Goal: Use online tool/utility: Utilize a website feature to perform a specific function

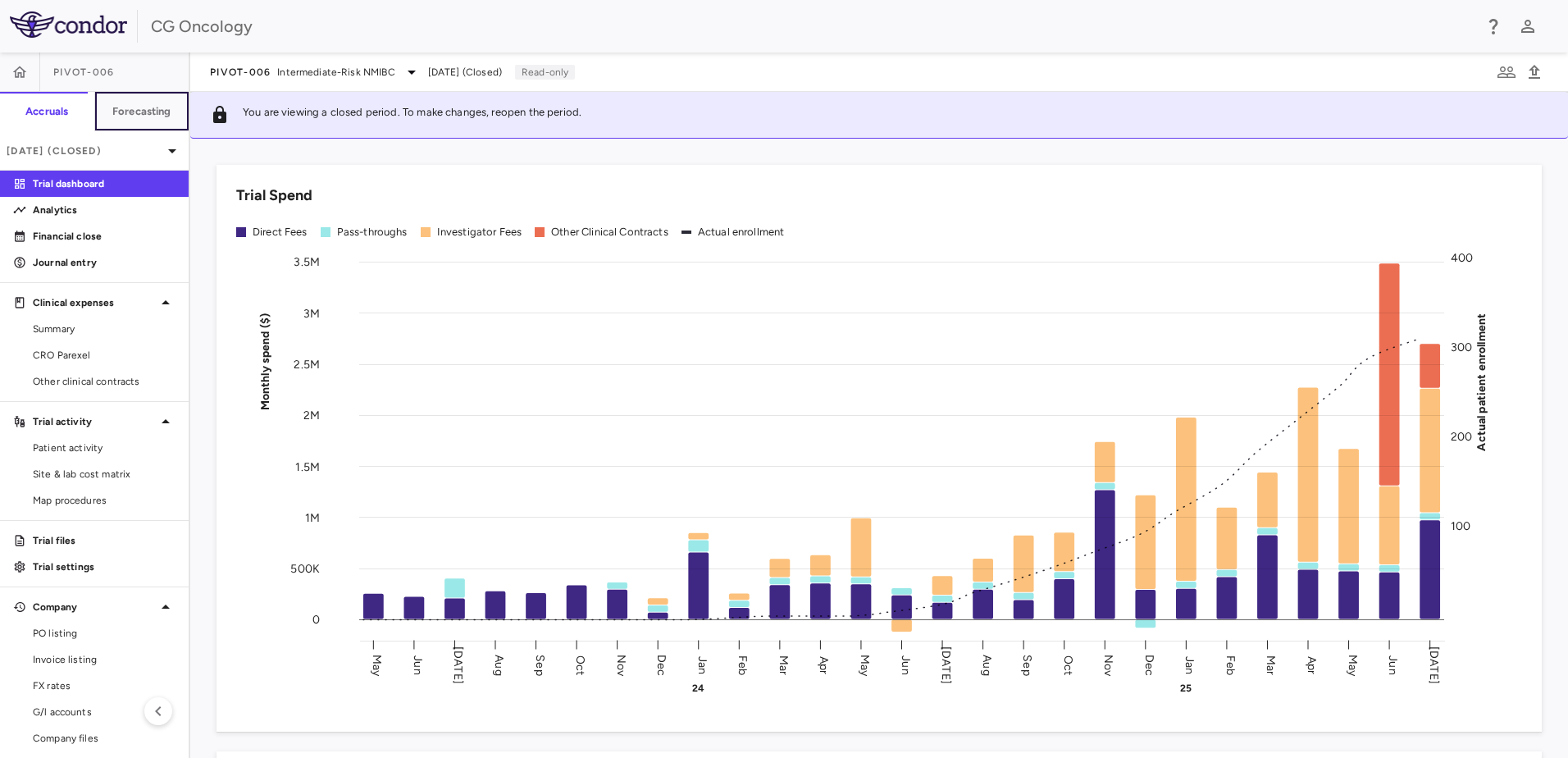
drag, startPoint x: 127, startPoint y: 105, endPoint x: 214, endPoint y: 117, distance: 87.8
click at [127, 105] on h6 "Forecasting" at bounding box center [142, 111] width 59 height 15
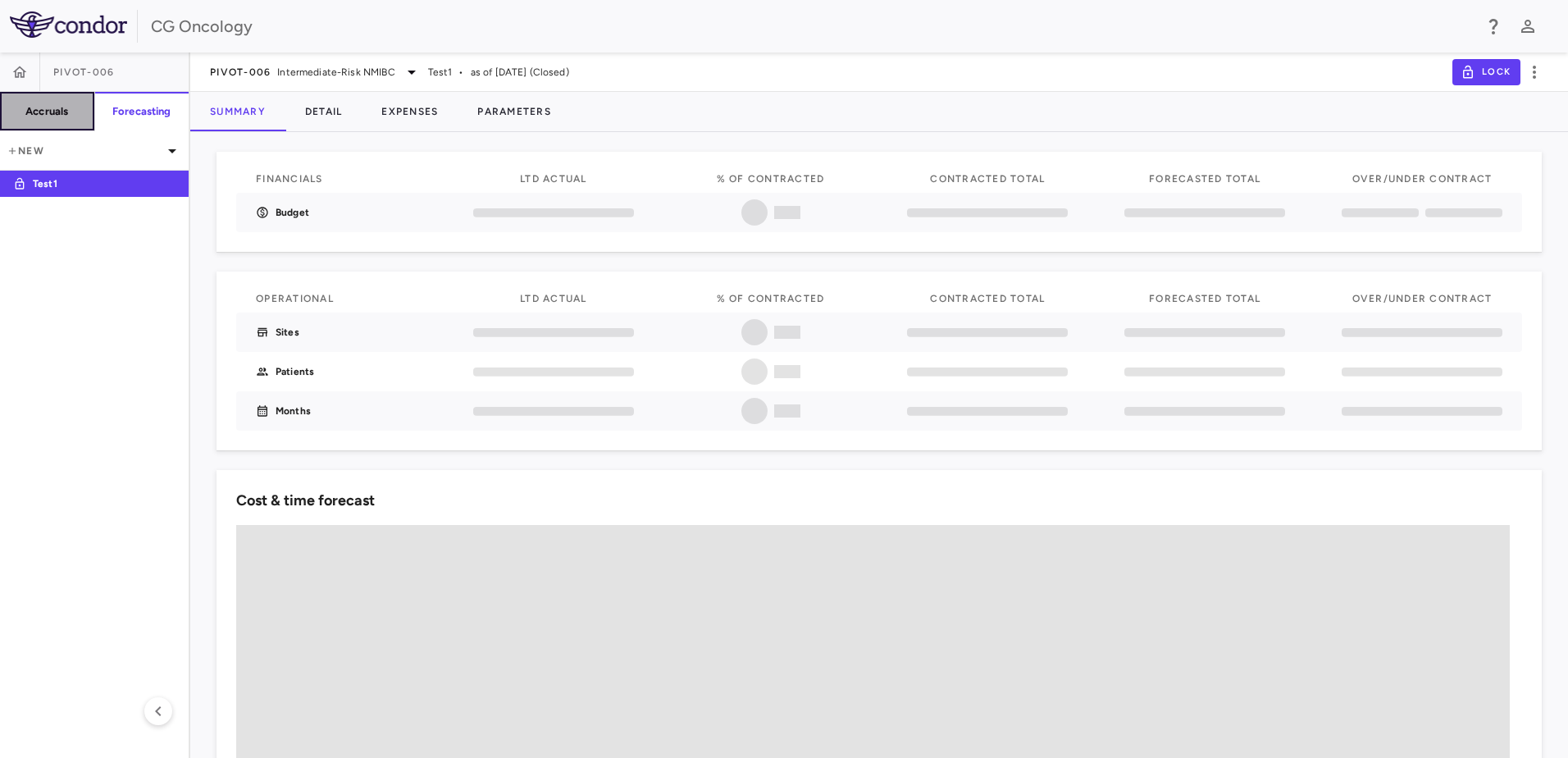
click at [64, 108] on h6 "Accruals" at bounding box center [47, 111] width 43 height 15
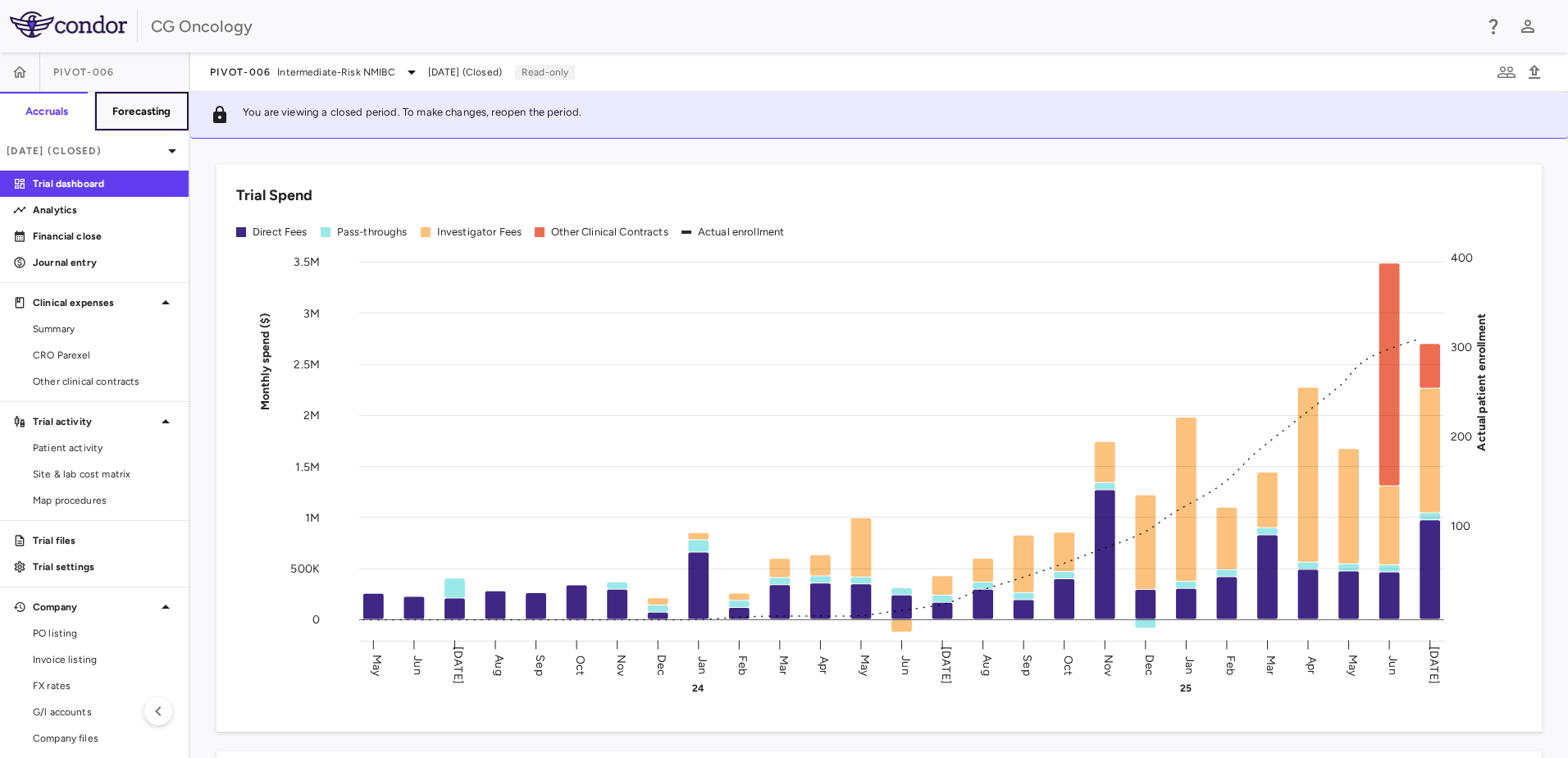
click at [137, 109] on h6 "Forecasting" at bounding box center [142, 111] width 59 height 15
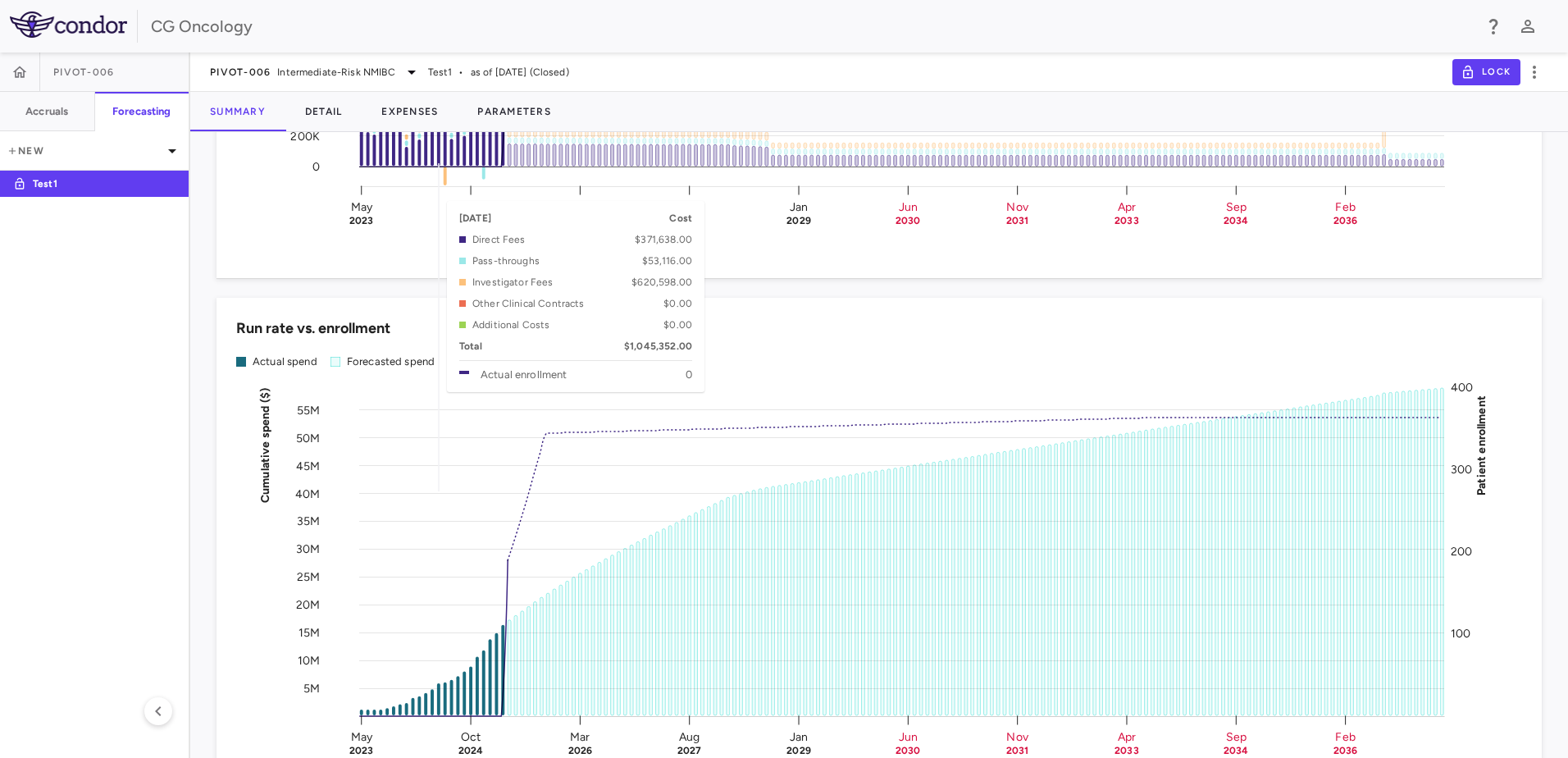
scroll to position [1440, 0]
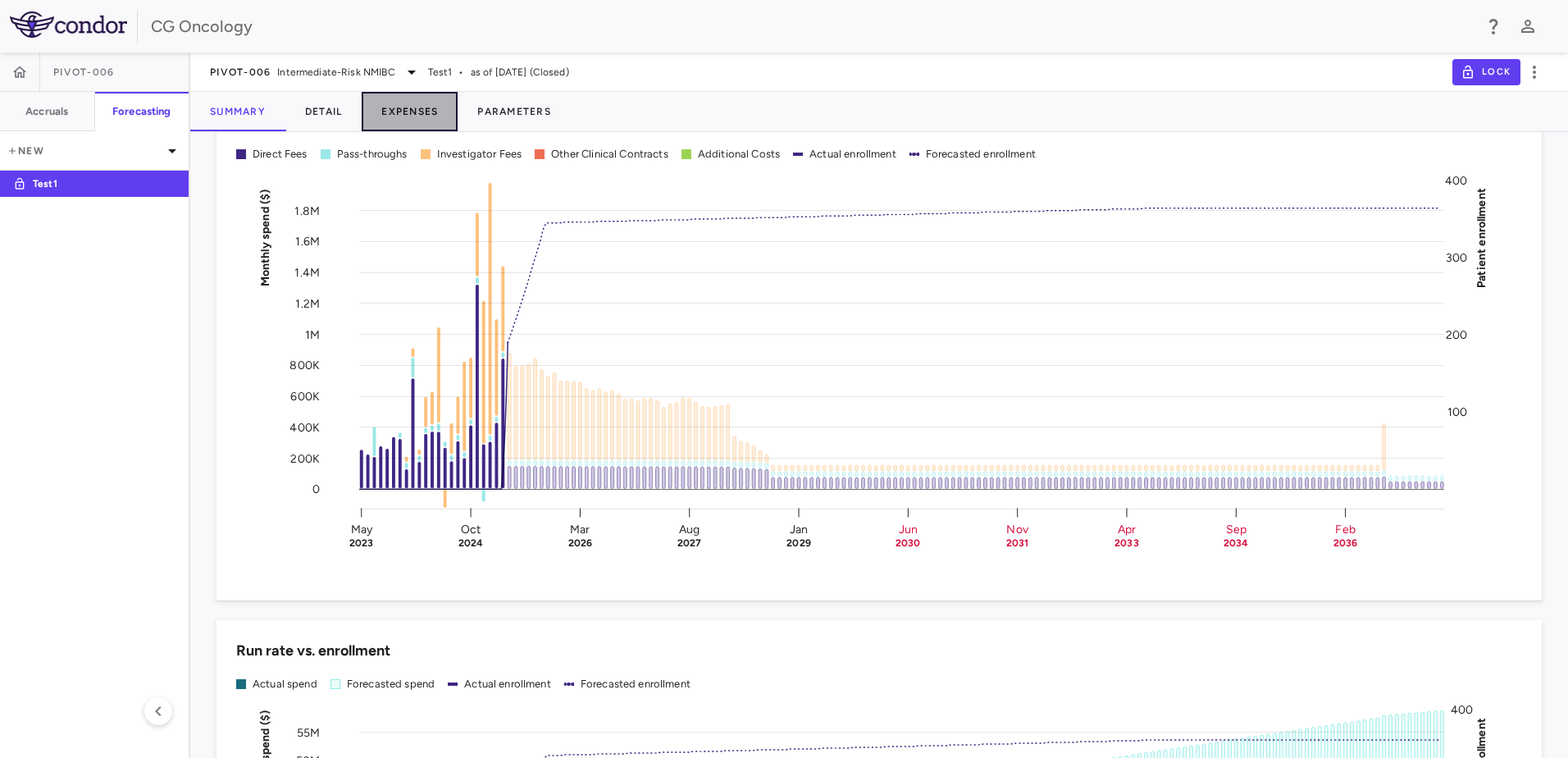
click at [419, 109] on button "Expenses" at bounding box center [410, 112] width 96 height 39
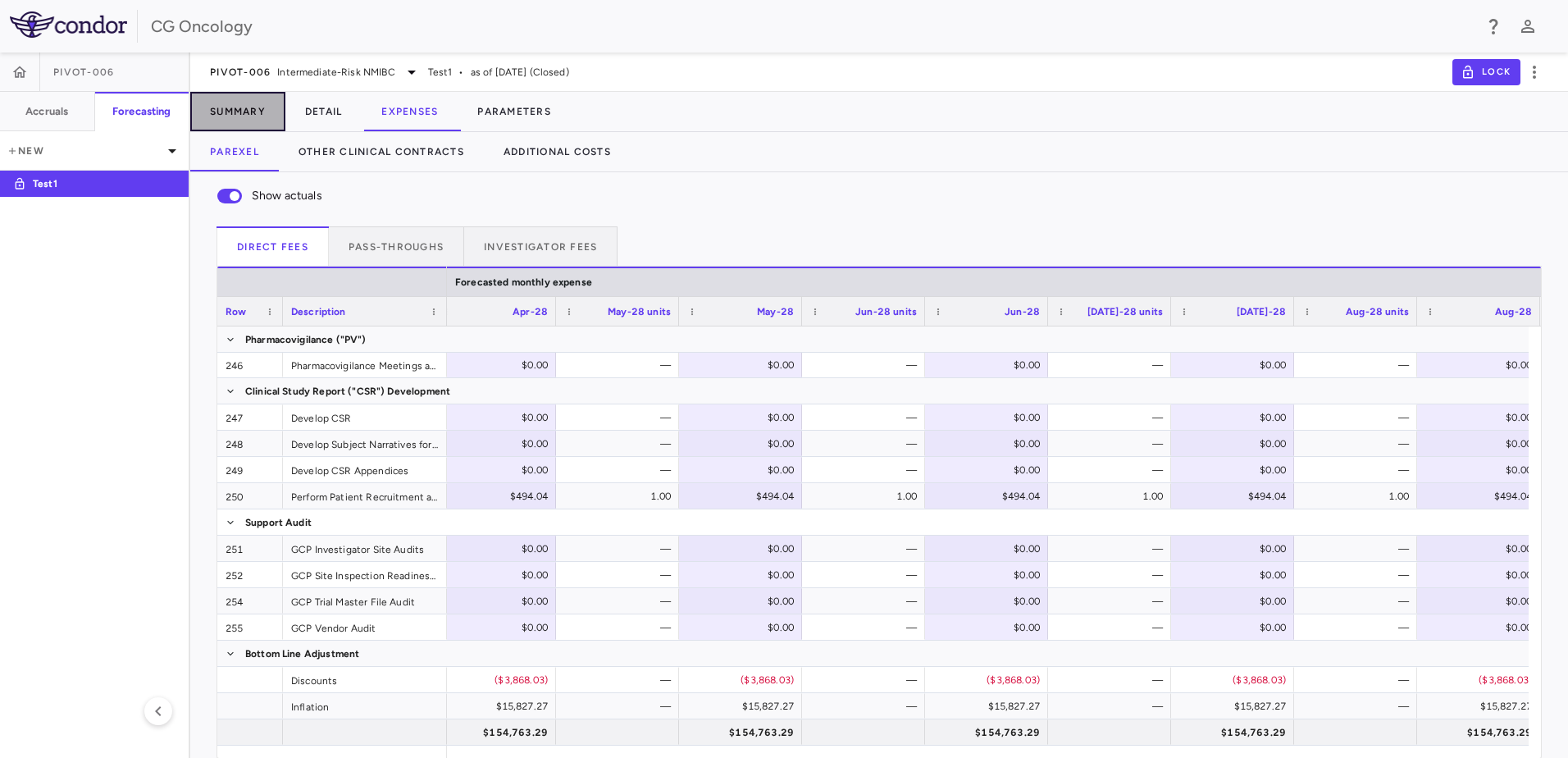
click at [258, 110] on button "Summary" at bounding box center [237, 112] width 95 height 39
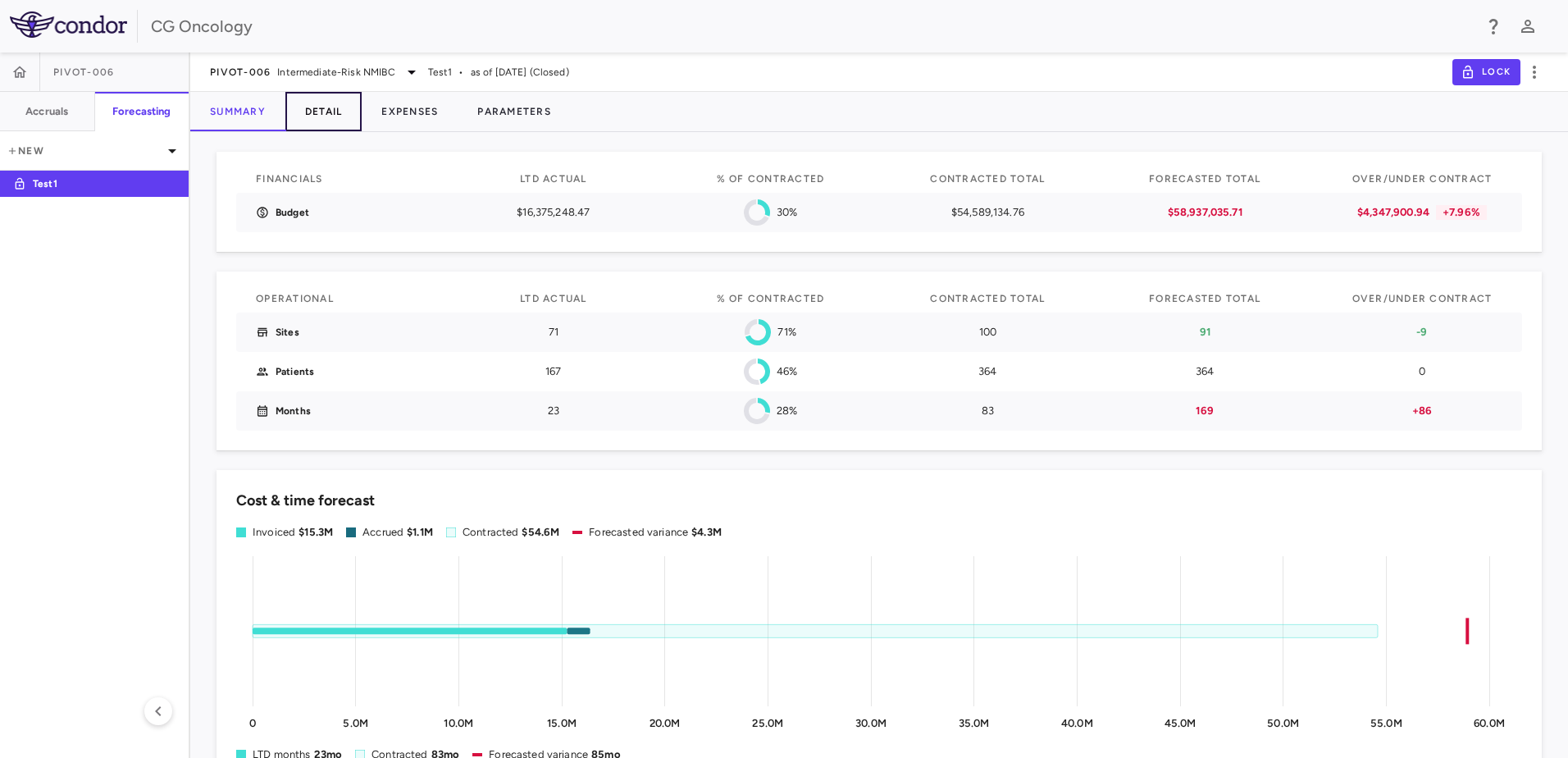
click at [328, 110] on button "Detail" at bounding box center [324, 112] width 77 height 39
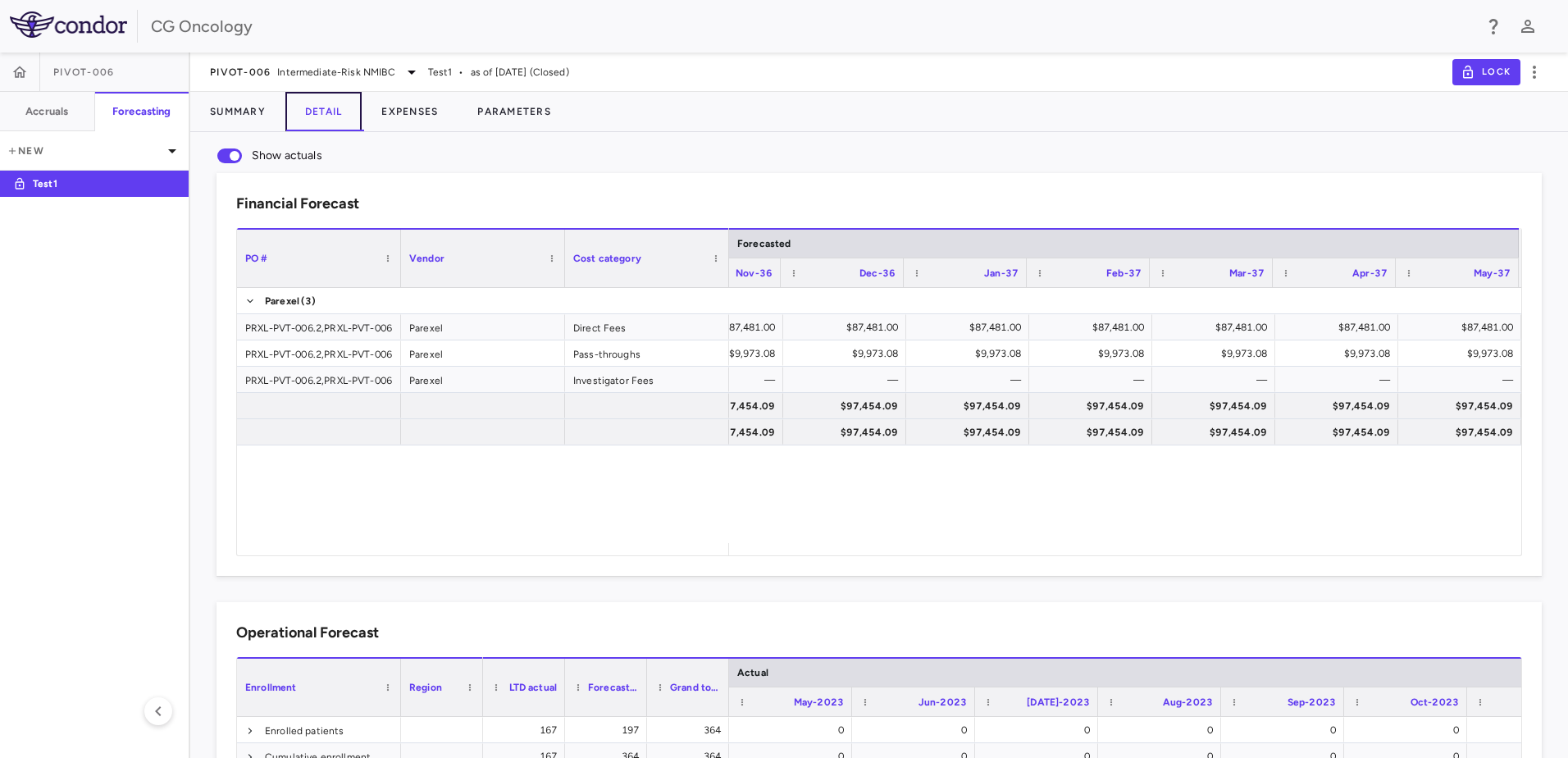
scroll to position [0, 20055]
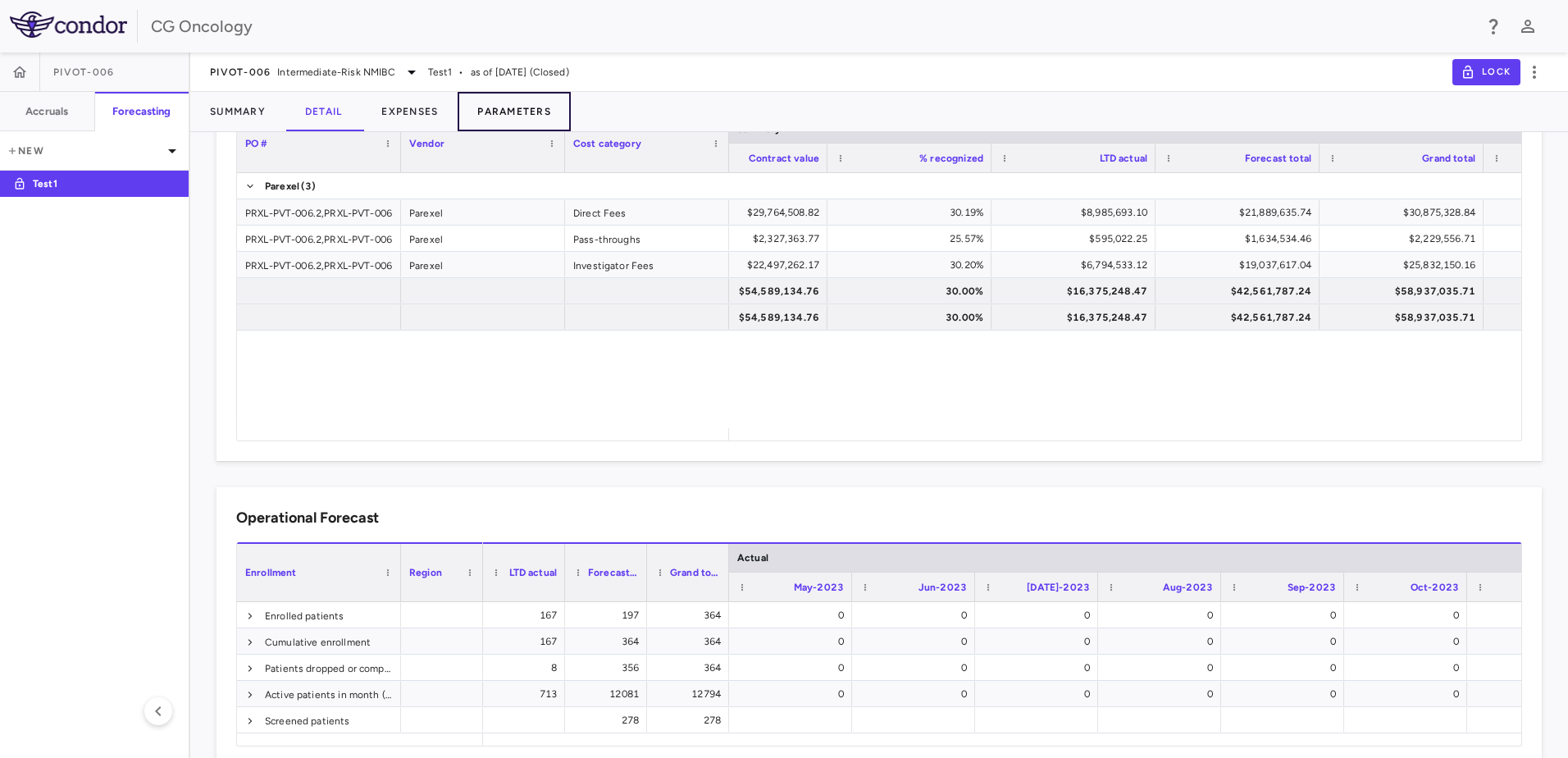
click at [521, 117] on button "Parameters" at bounding box center [514, 112] width 114 height 39
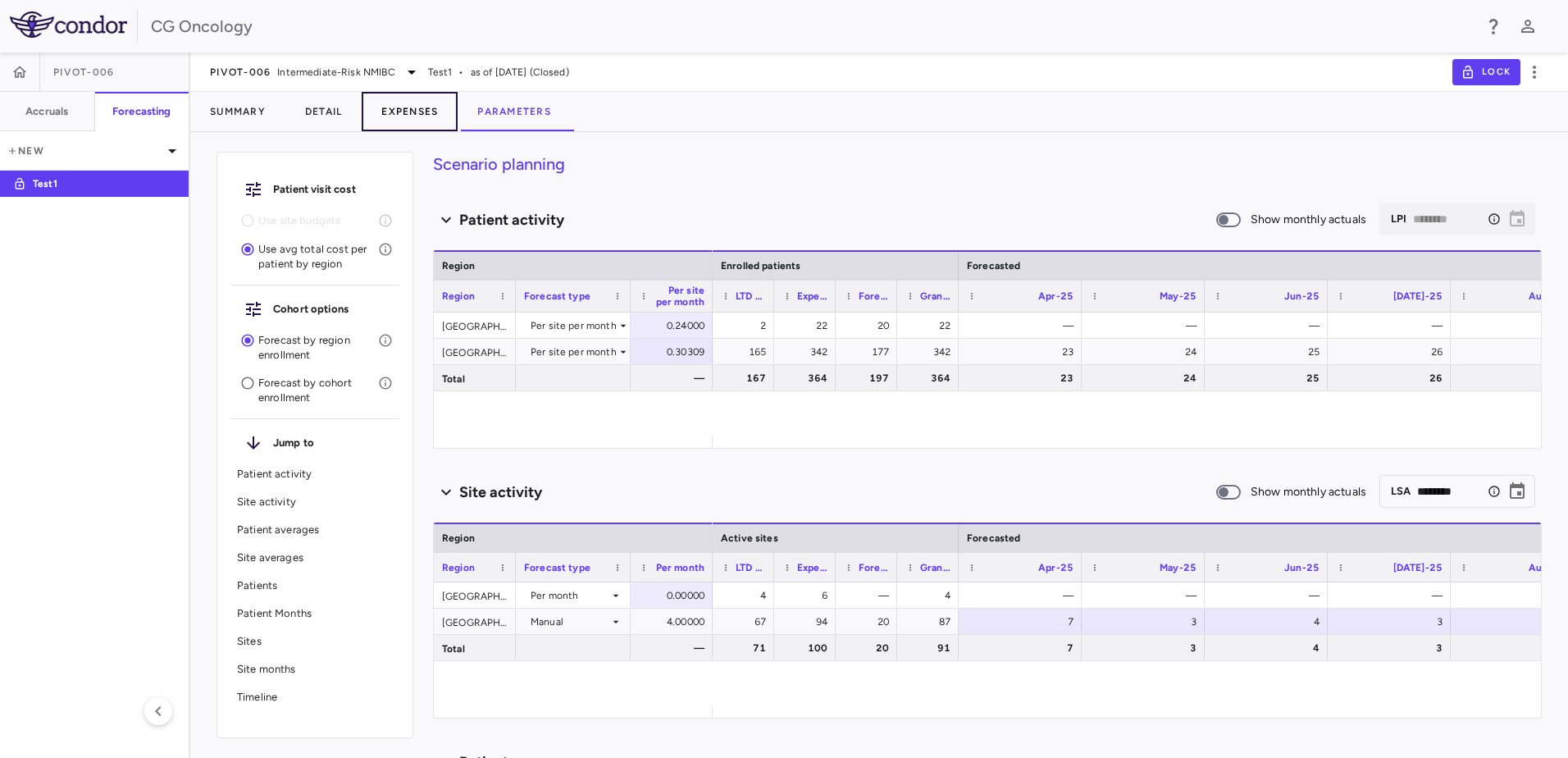
click at [413, 109] on button "Expenses" at bounding box center [410, 112] width 96 height 39
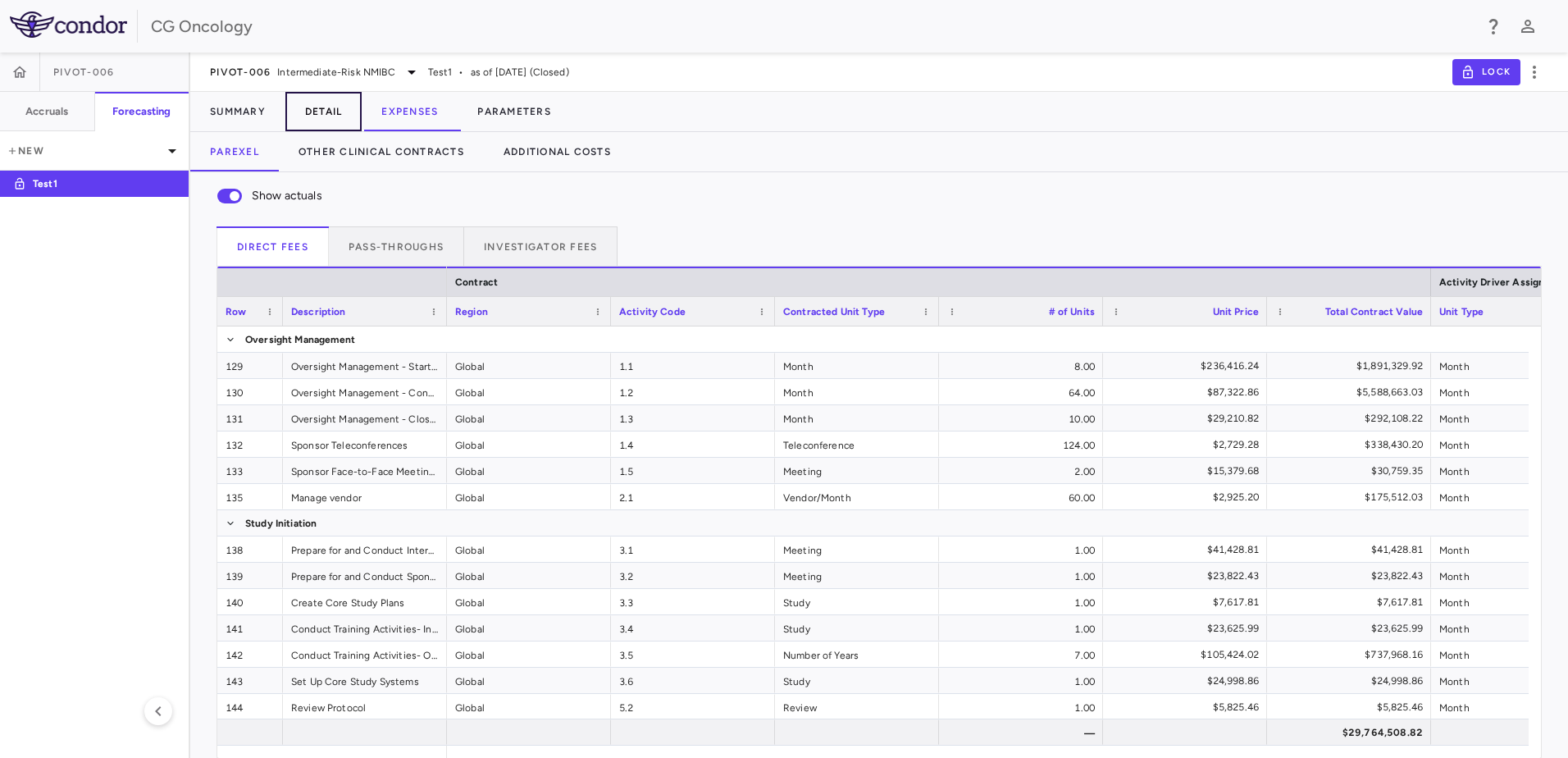
click at [322, 110] on button "Detail" at bounding box center [324, 112] width 77 height 39
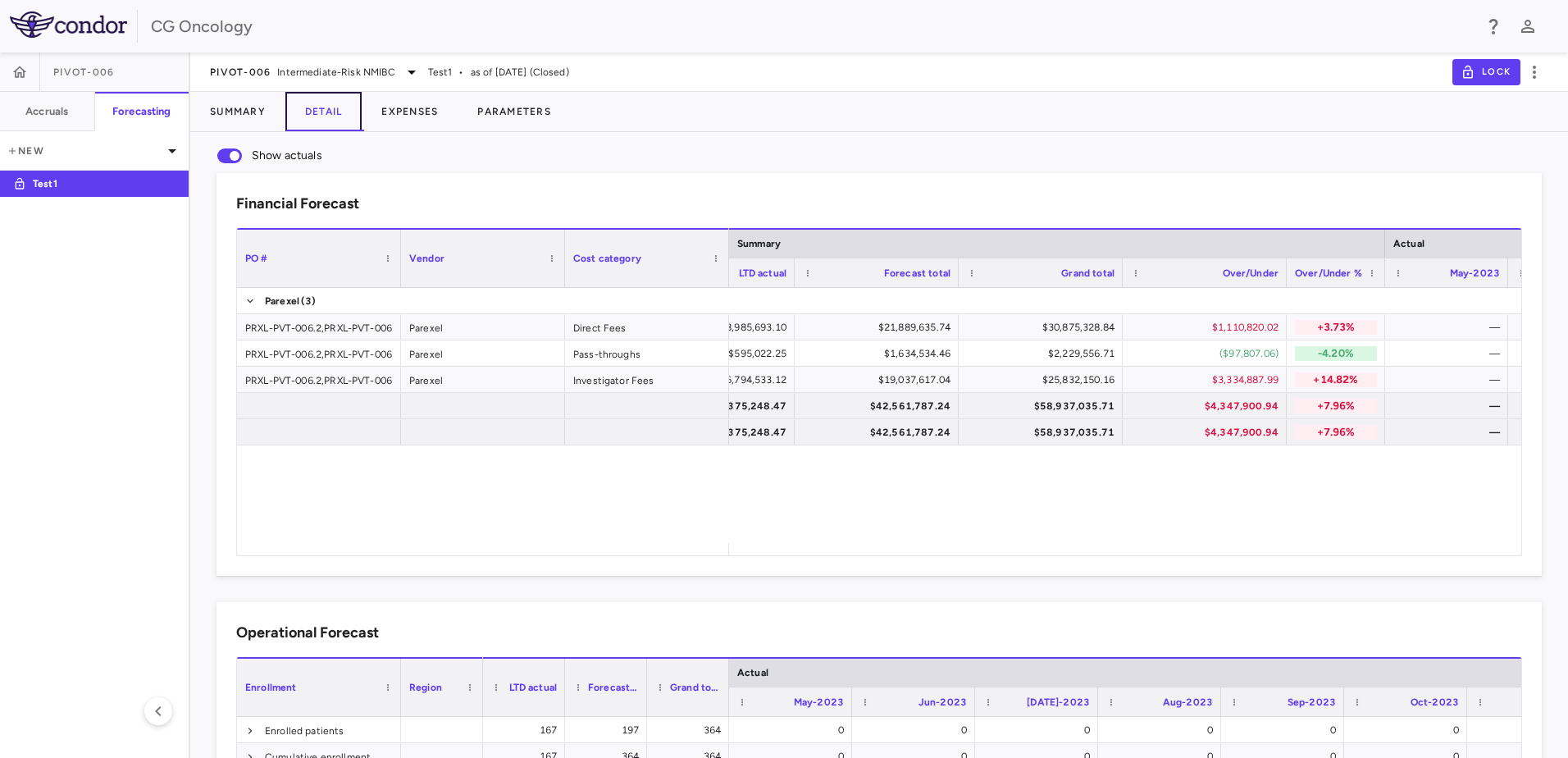
scroll to position [0, 459]
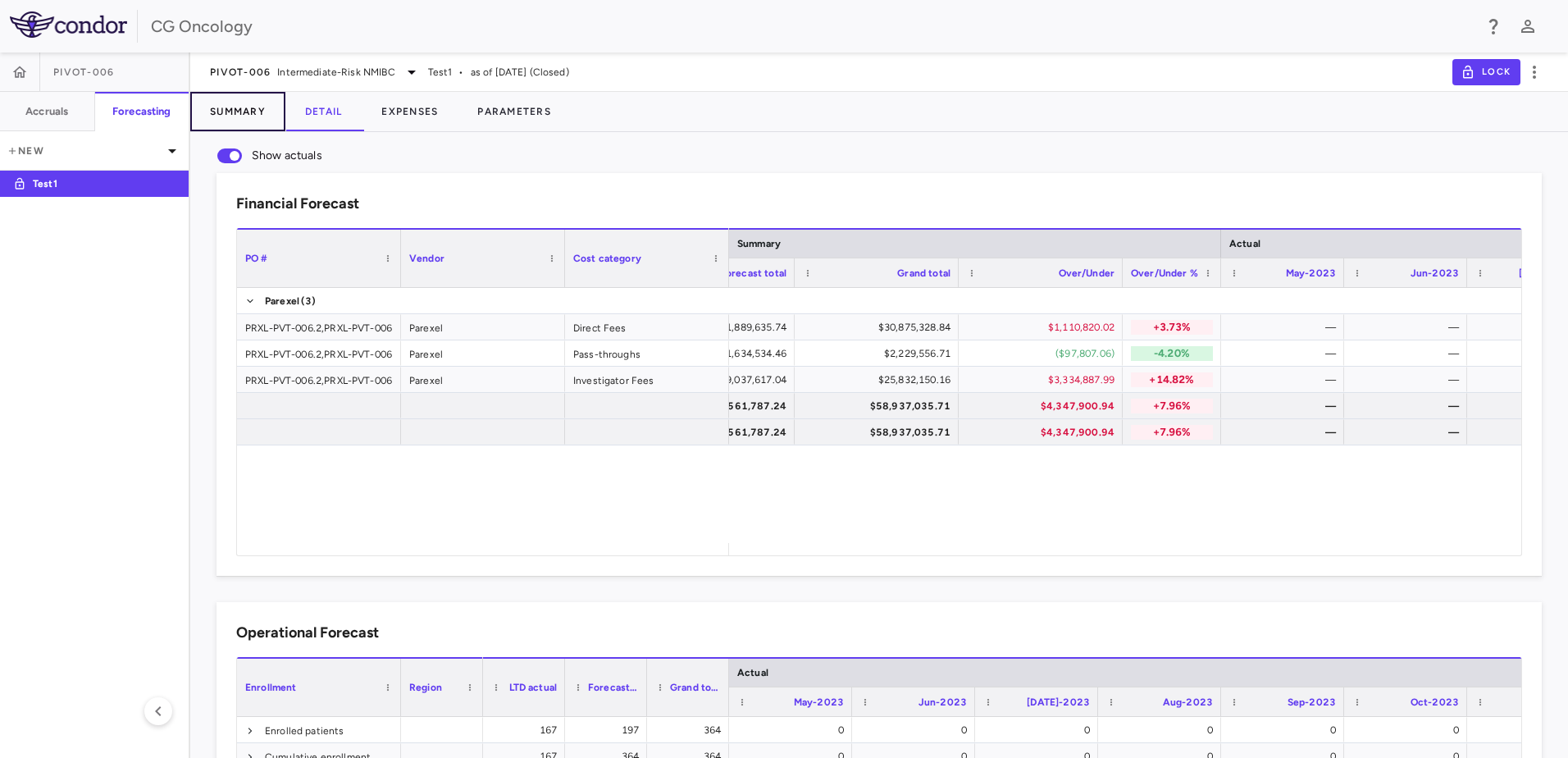
click at [233, 111] on button "Summary" at bounding box center [237, 112] width 95 height 39
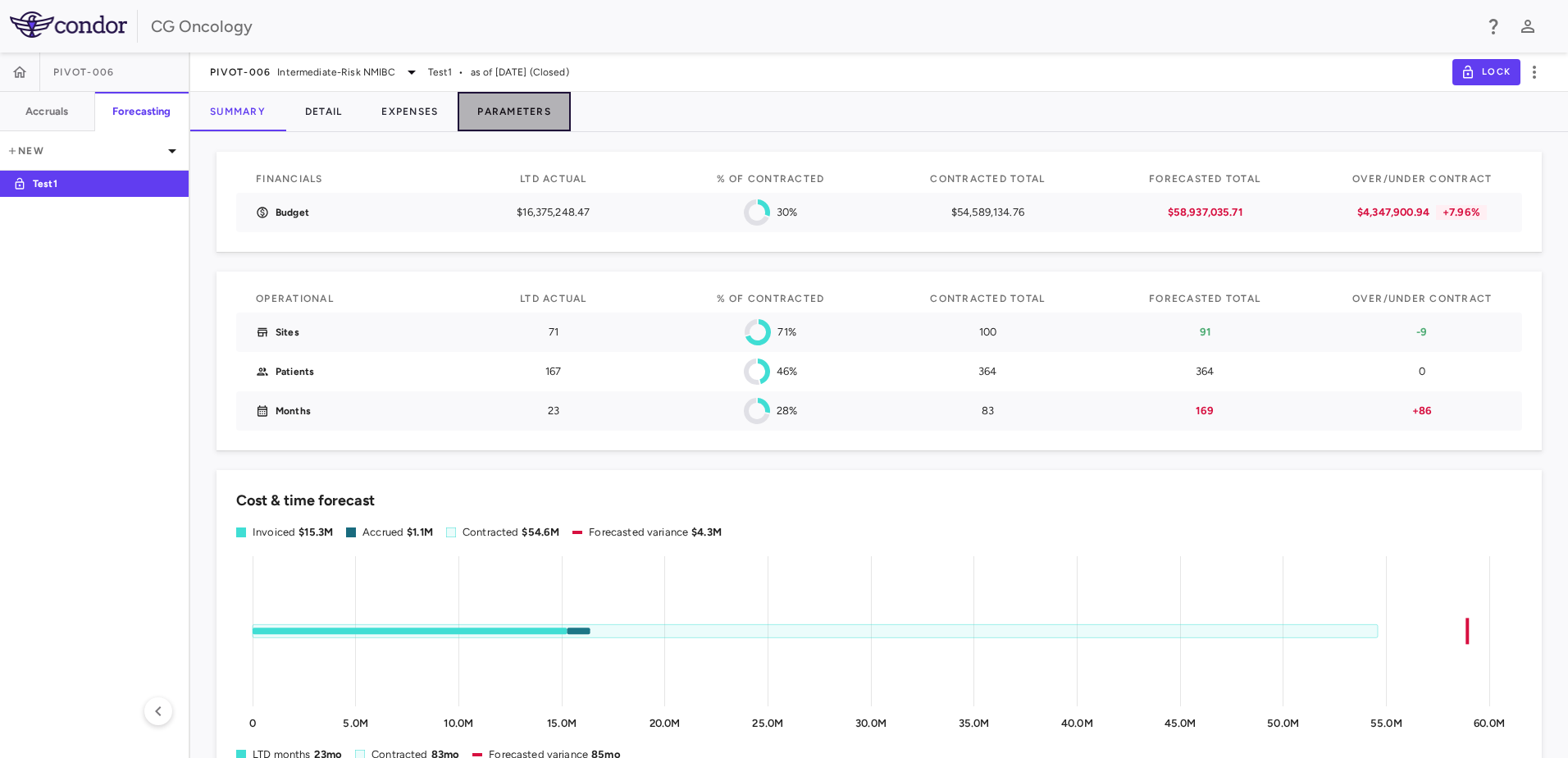
click at [528, 110] on button "Parameters" at bounding box center [514, 112] width 114 height 39
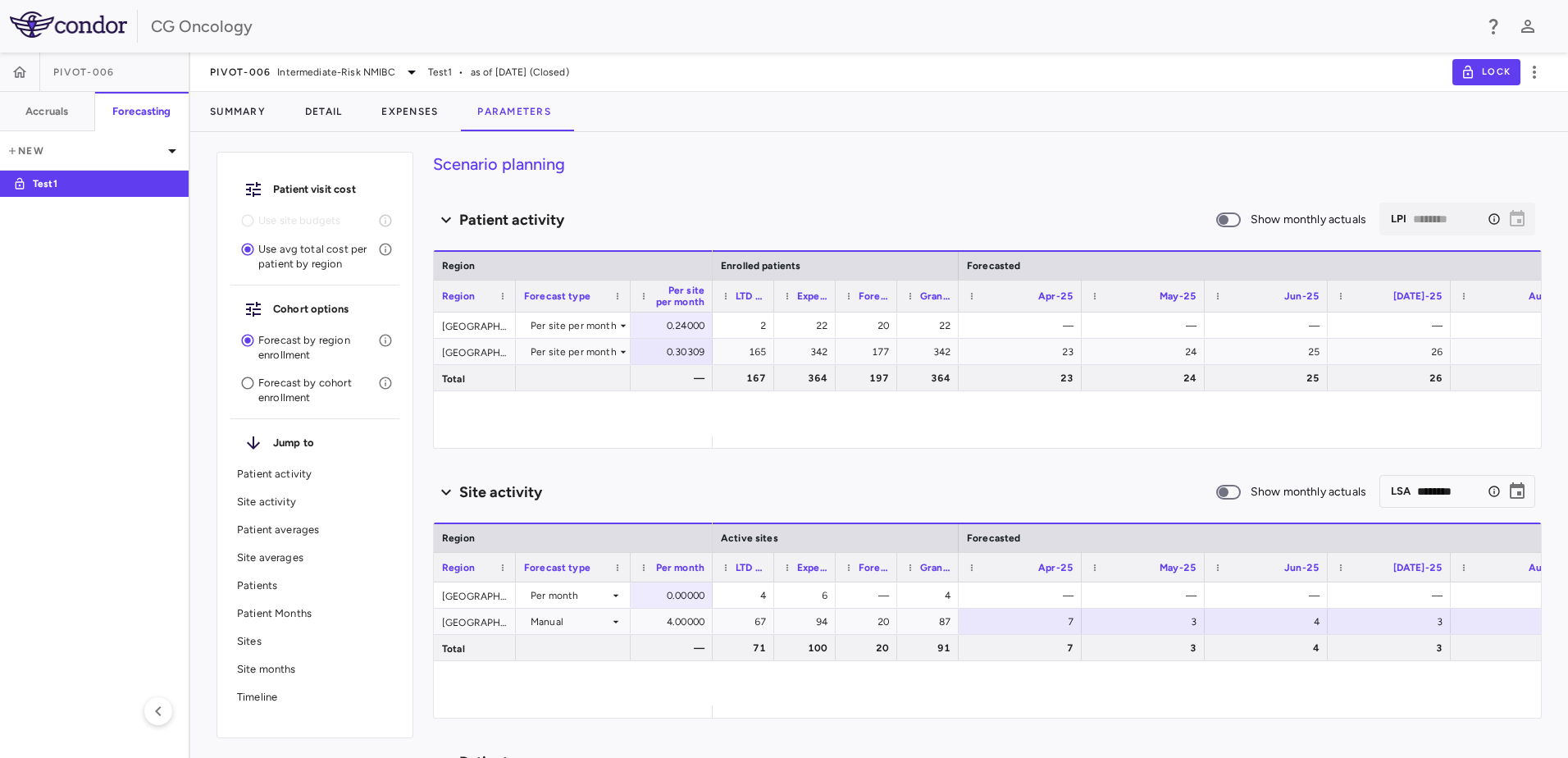
click at [998, 127] on div "Summary Detail Expenses Parameters" at bounding box center [879, 112] width 1378 height 39
click at [255, 643] on p "Sites" at bounding box center [315, 641] width 155 height 15
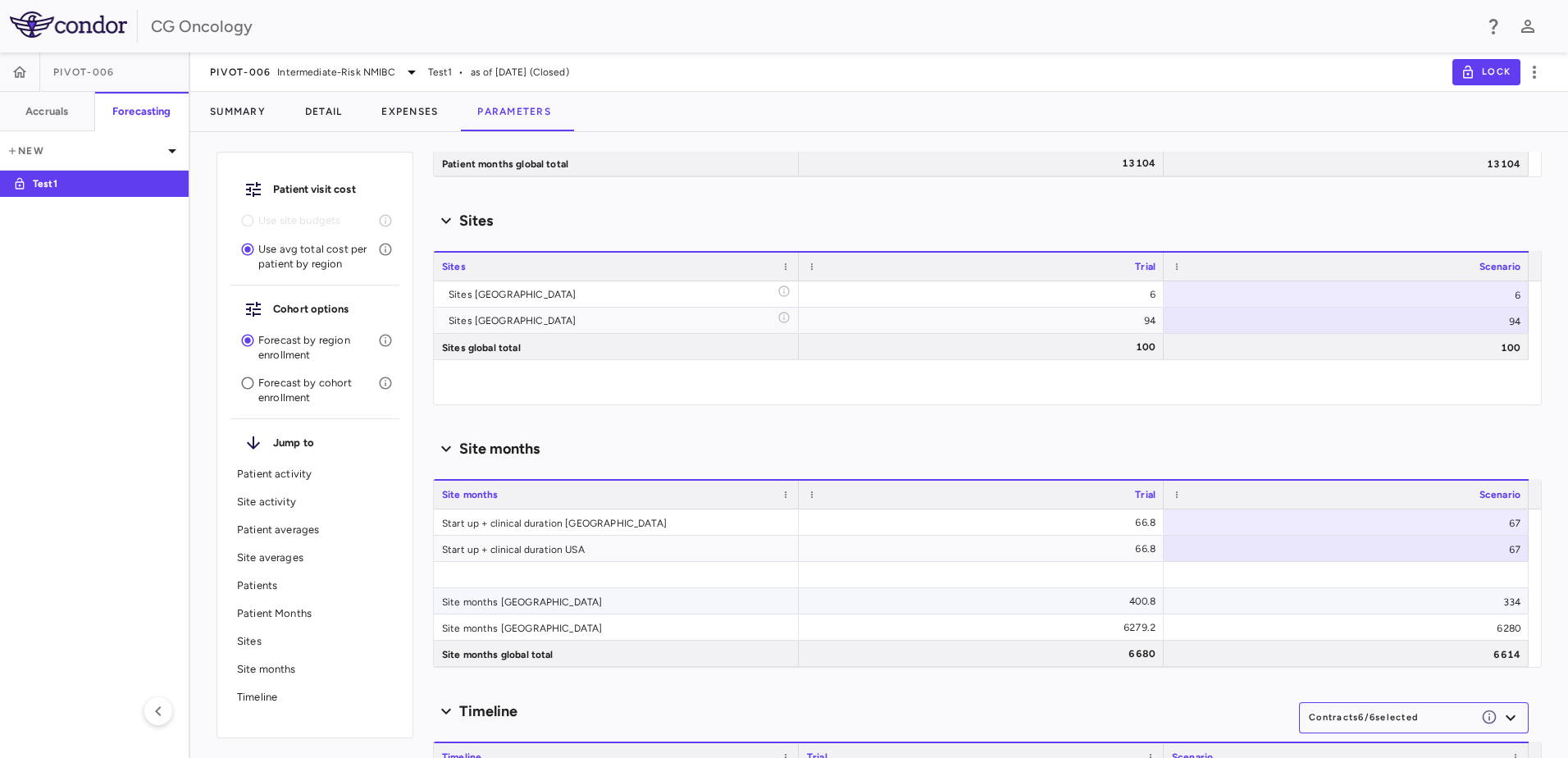
scroll to position [2118, 0]
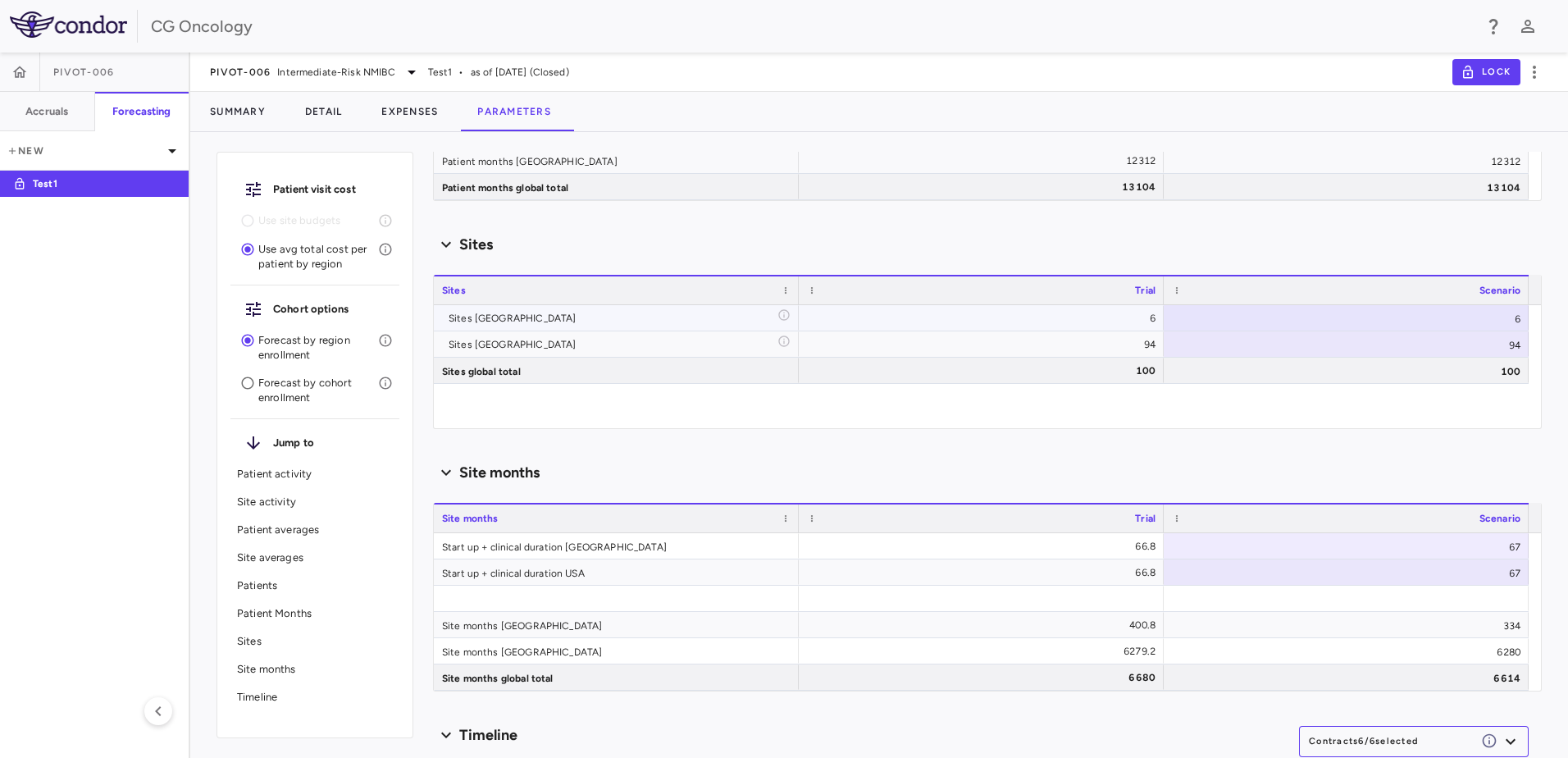
click at [1477, 310] on div "6" at bounding box center [1346, 318] width 365 height 26
click at [1511, 326] on input "*" at bounding box center [1359, 320] width 339 height 27
type input "*"
click at [1511, 326] on input "*" at bounding box center [1359, 320] width 339 height 27
click at [1438, 412] on div "Sites [GEOGRAPHIC_DATA] 6 ​ * Sites [GEOGRAPHIC_DATA] 94 94 Sites global total …" at bounding box center [981, 367] width 1095 height 123
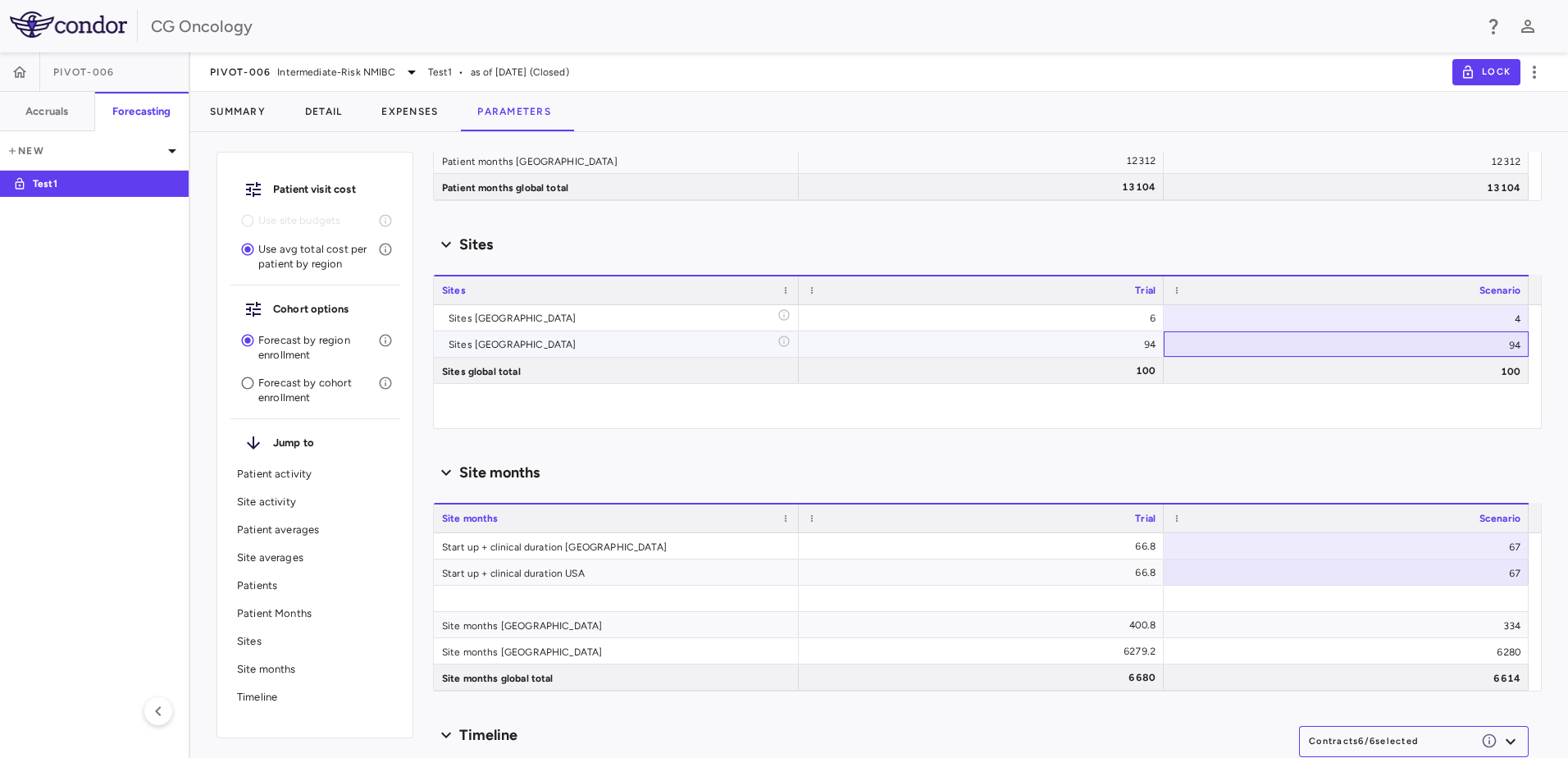
click at [1367, 345] on div "94" at bounding box center [1346, 344] width 365 height 26
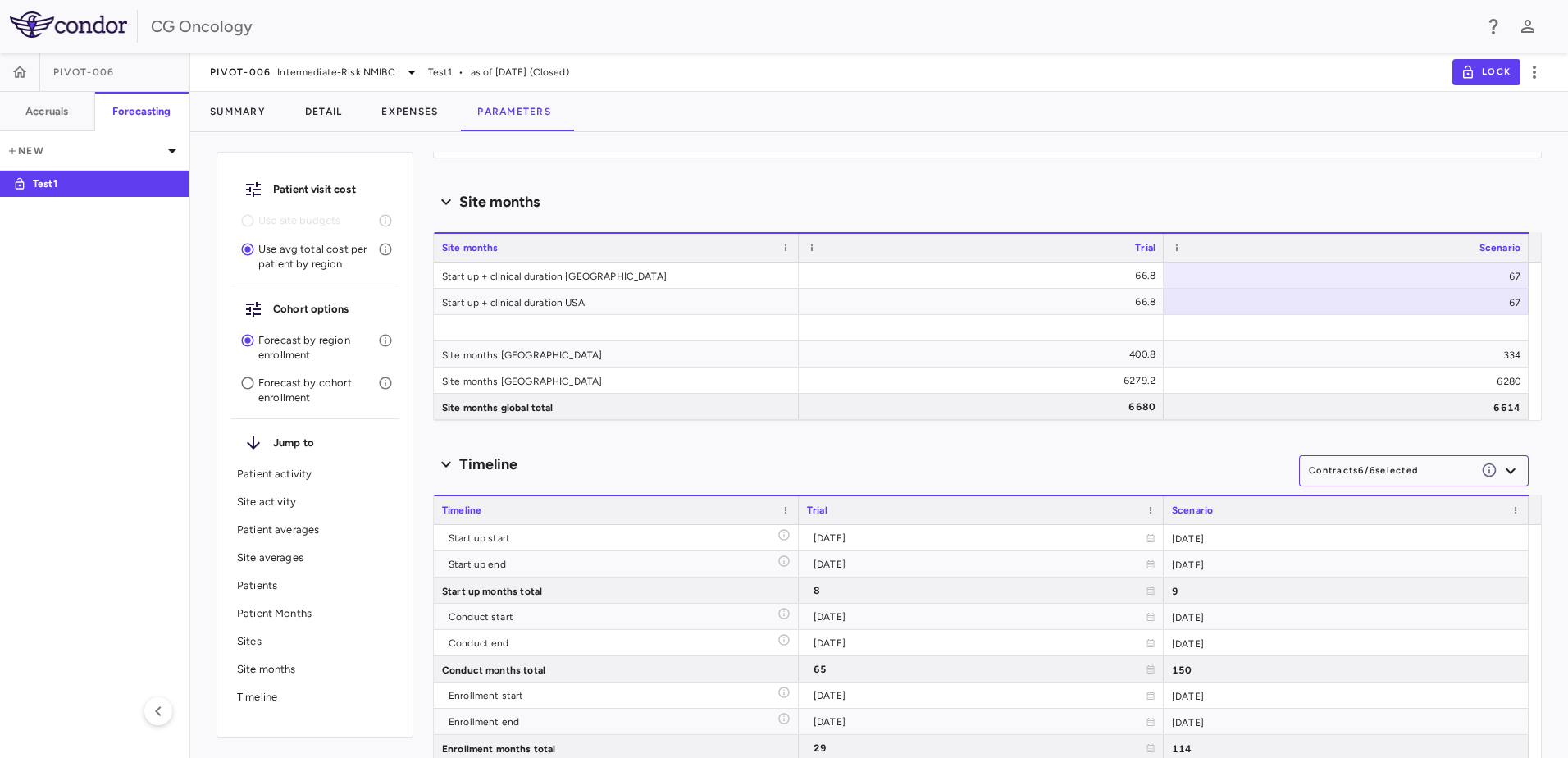
scroll to position [1848, 0]
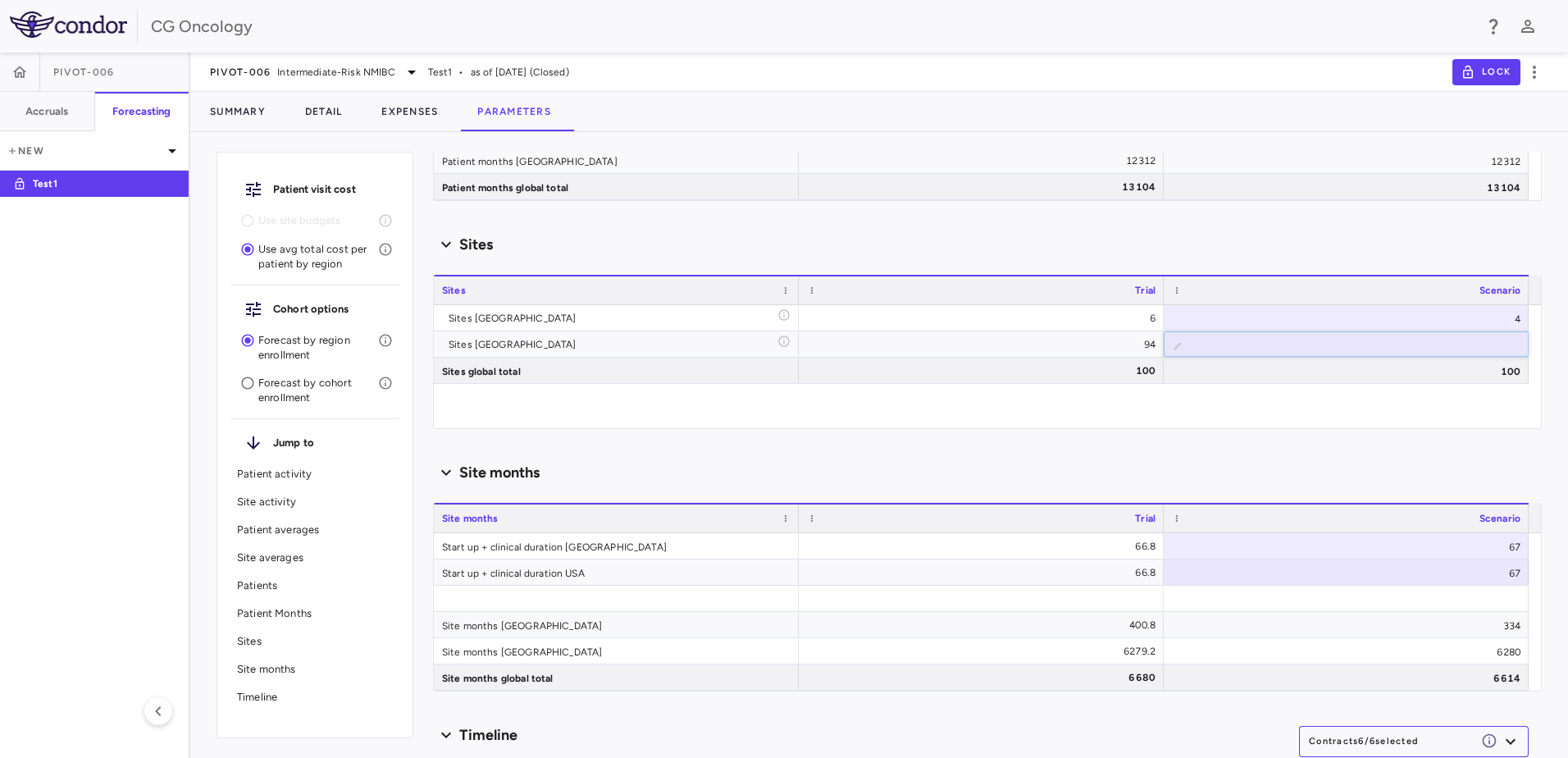
click at [1360, 395] on div "Sites [GEOGRAPHIC_DATA] 6 4 Sites [GEOGRAPHIC_DATA] 94 ​ ** Sites global total …" at bounding box center [981, 367] width 1095 height 123
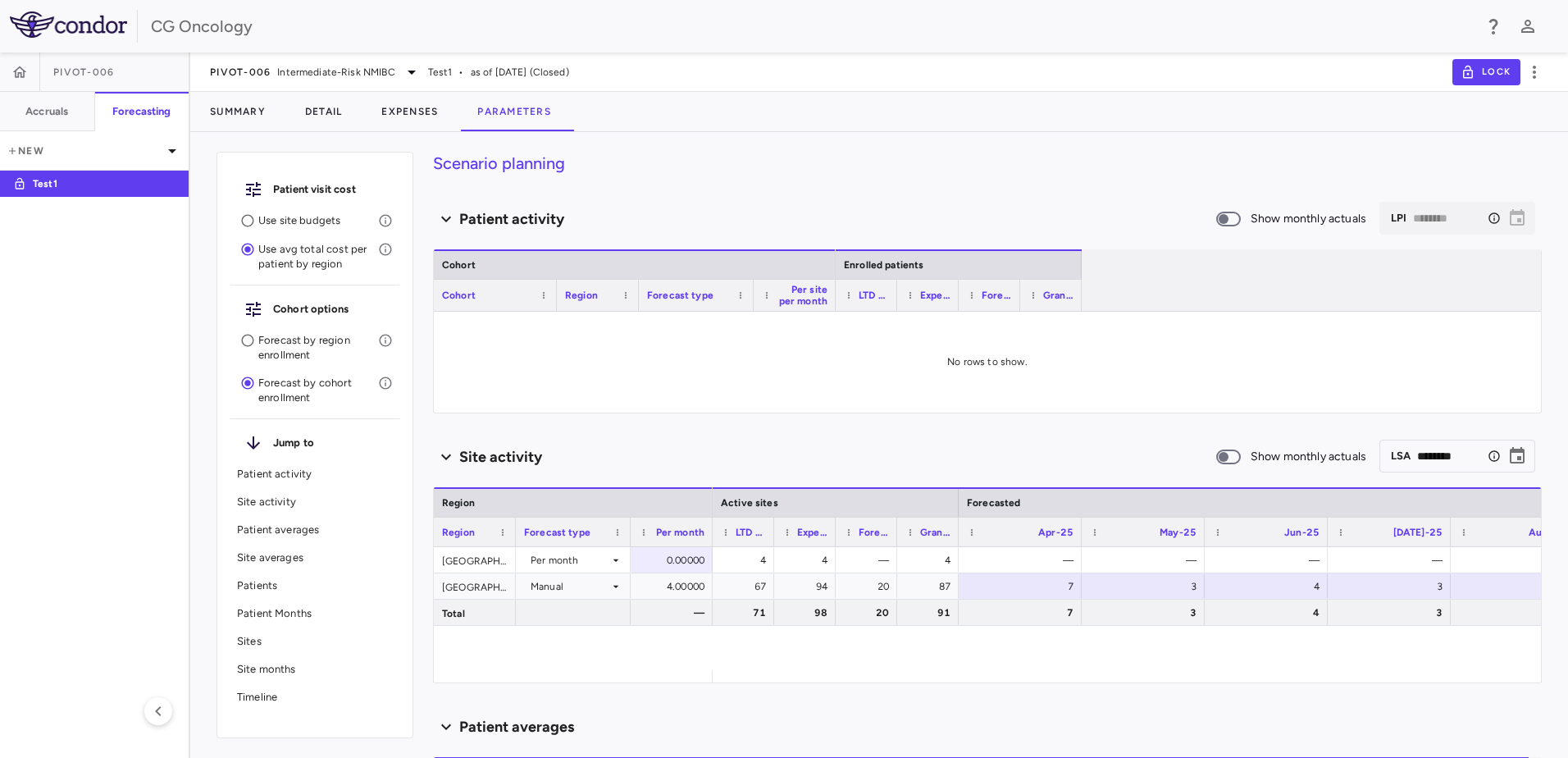
scroll to position [0, 0]
click at [286, 221] on p "Use site budgets" at bounding box center [319, 220] width 120 height 15
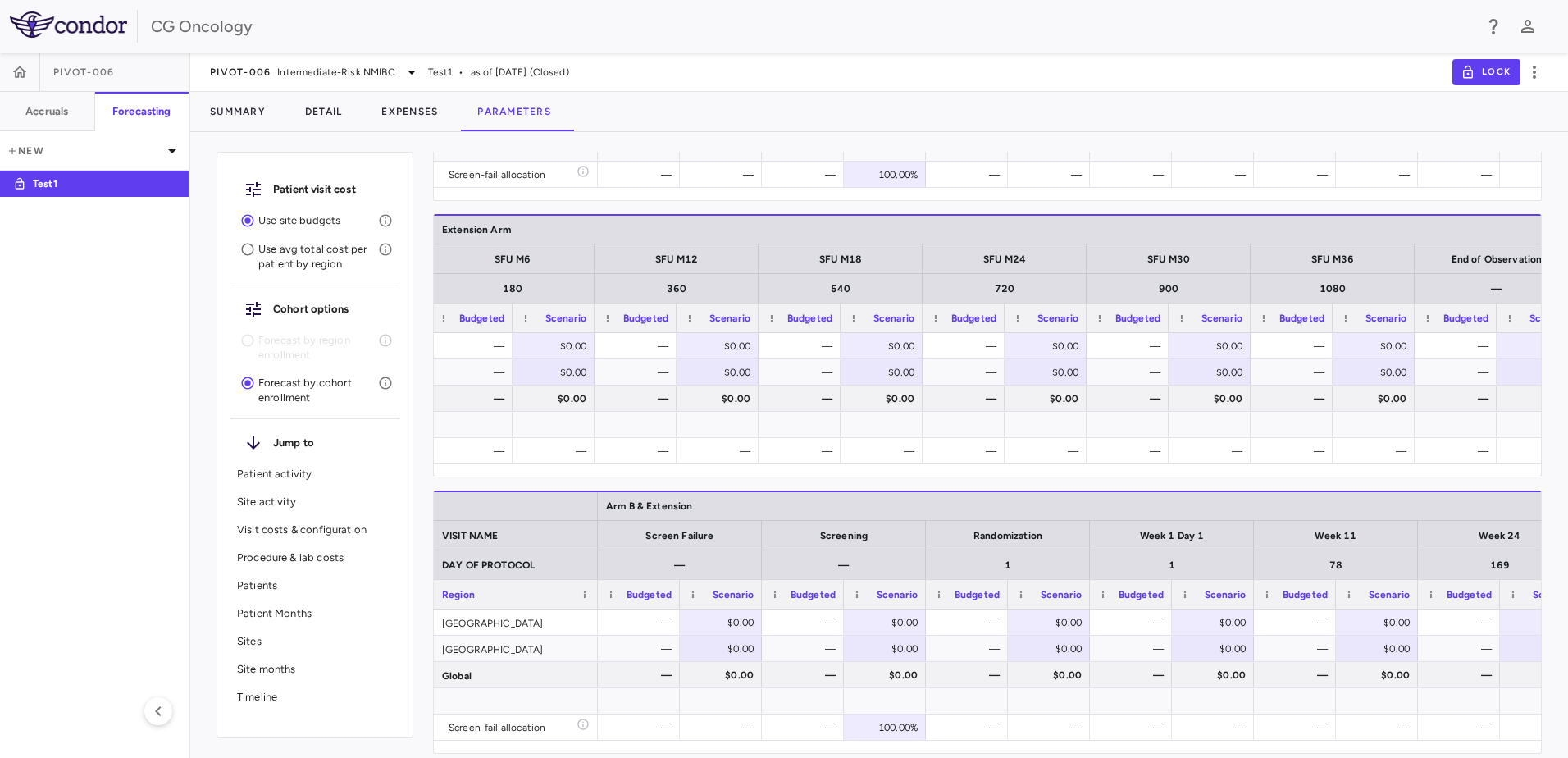
scroll to position [0, 5415]
